Goal: Task Accomplishment & Management: Use online tool/utility

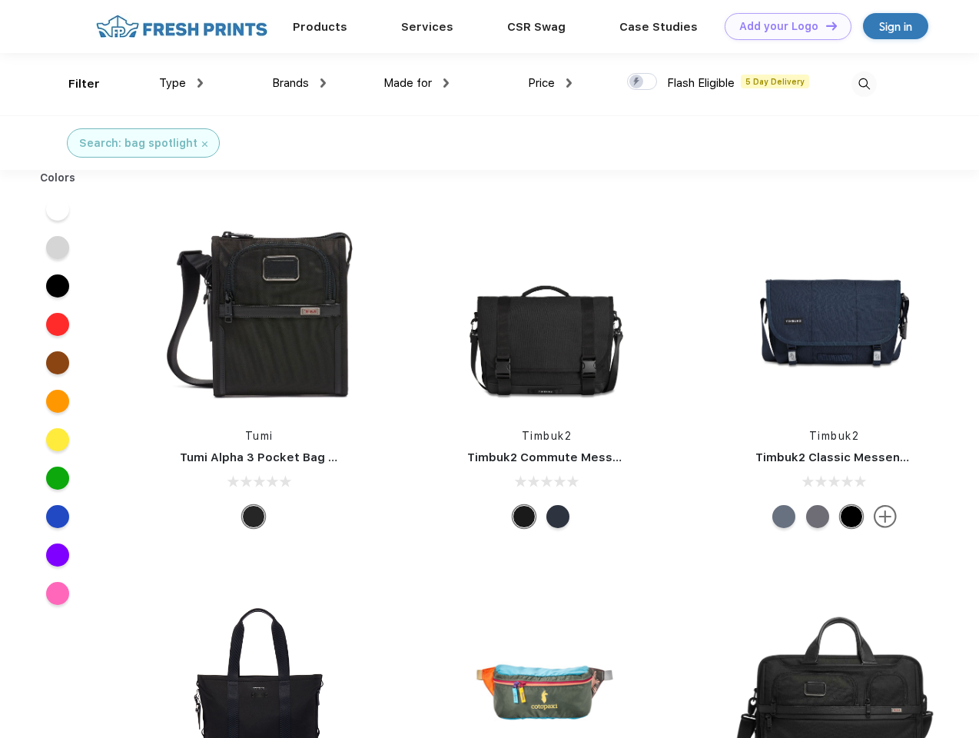
click at [782, 26] on link "Add your Logo Design Tool" at bounding box center [788, 26] width 127 height 27
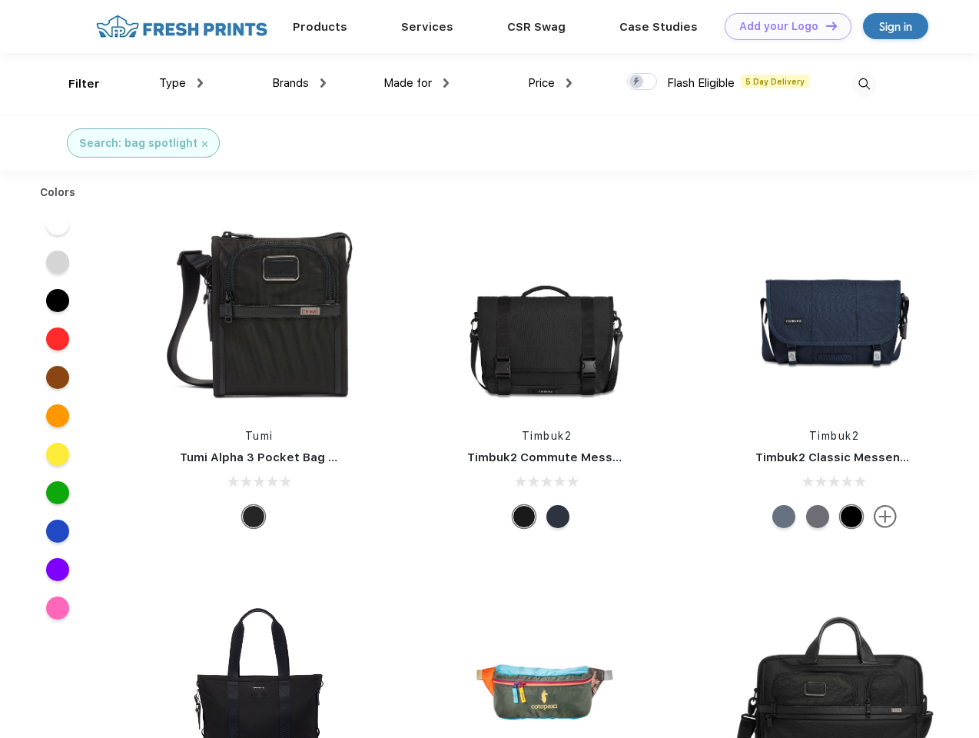
click at [0, 0] on div "Design Tool" at bounding box center [0, 0] width 0 height 0
click at [825, 25] on link "Add your Logo Design Tool" at bounding box center [788, 26] width 127 height 27
click at [74, 84] on div "Filter" at bounding box center [84, 84] width 32 height 18
click at [181, 83] on span "Type" at bounding box center [172, 83] width 27 height 14
click at [299, 83] on span "Brands" at bounding box center [290, 83] width 37 height 14
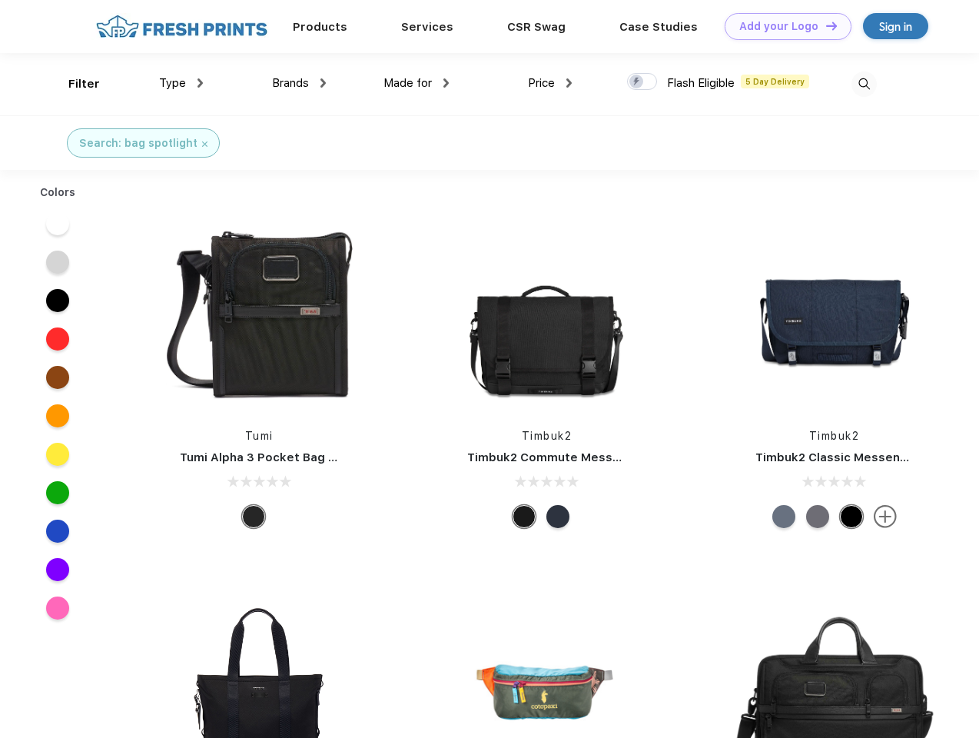
click at [417, 83] on span "Made for" at bounding box center [408, 83] width 48 height 14
click at [550, 83] on span "Price" at bounding box center [541, 83] width 27 height 14
click at [643, 82] on div at bounding box center [642, 81] width 30 height 17
click at [637, 82] on input "checkbox" at bounding box center [632, 77] width 10 height 10
click at [864, 84] on img at bounding box center [864, 83] width 25 height 25
